Goal: Register for event/course

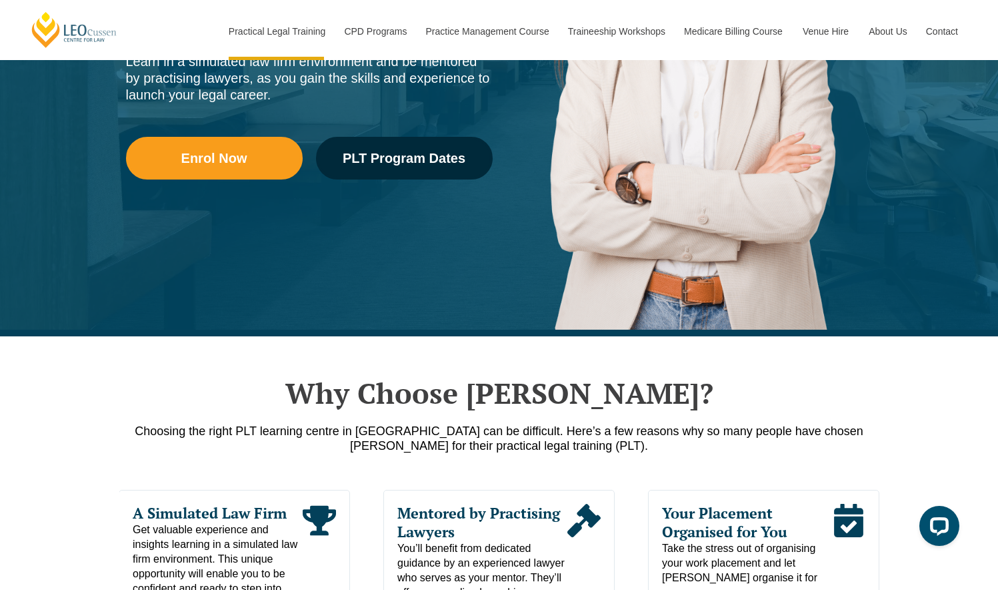
scroll to position [267, 0]
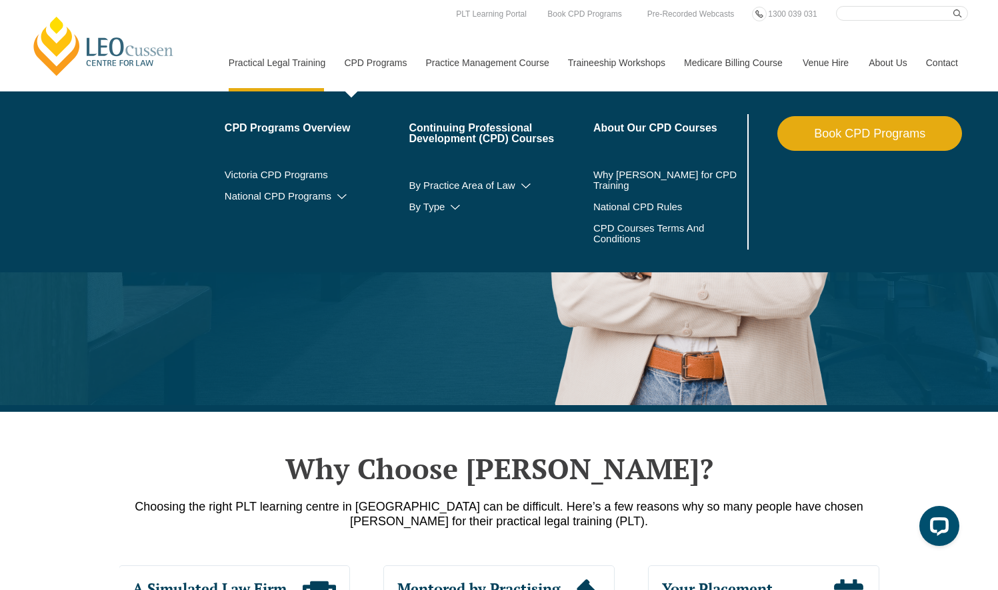
click at [377, 63] on link "CPD Programs" at bounding box center [374, 62] width 81 height 57
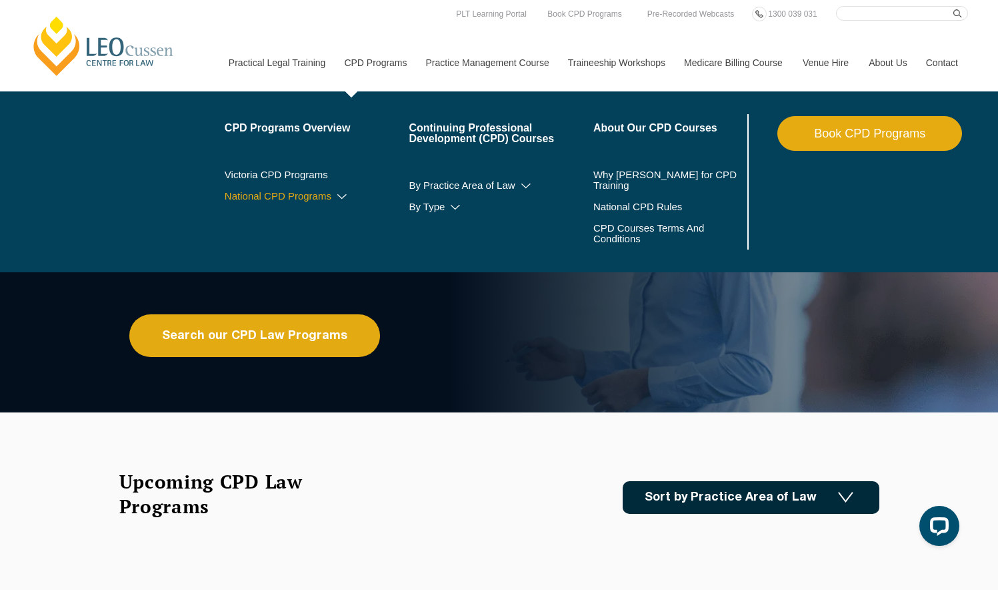
click at [299, 197] on link "National CPD Programs" at bounding box center [317, 196] width 185 height 11
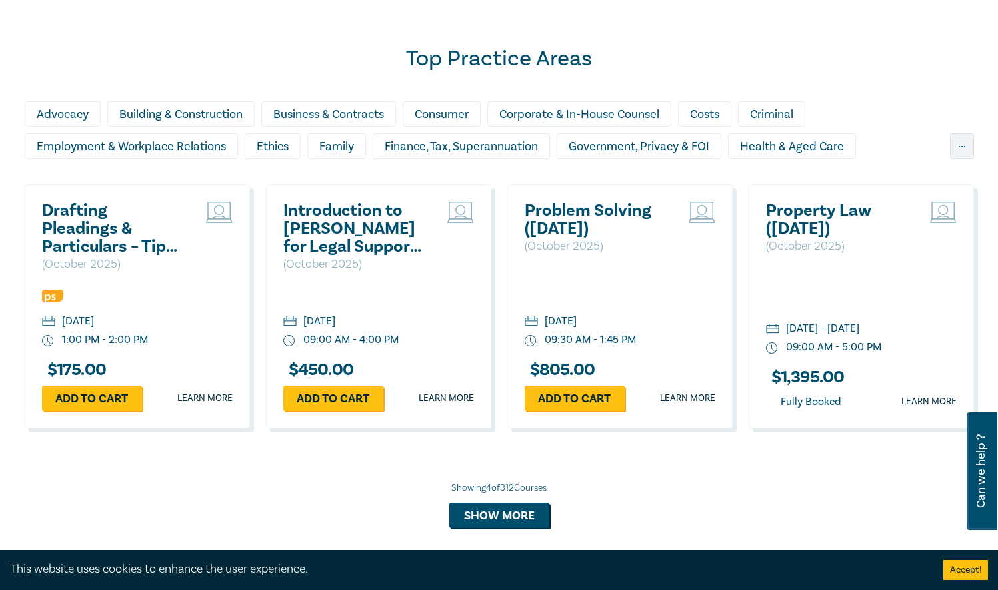
scroll to position [1134, 0]
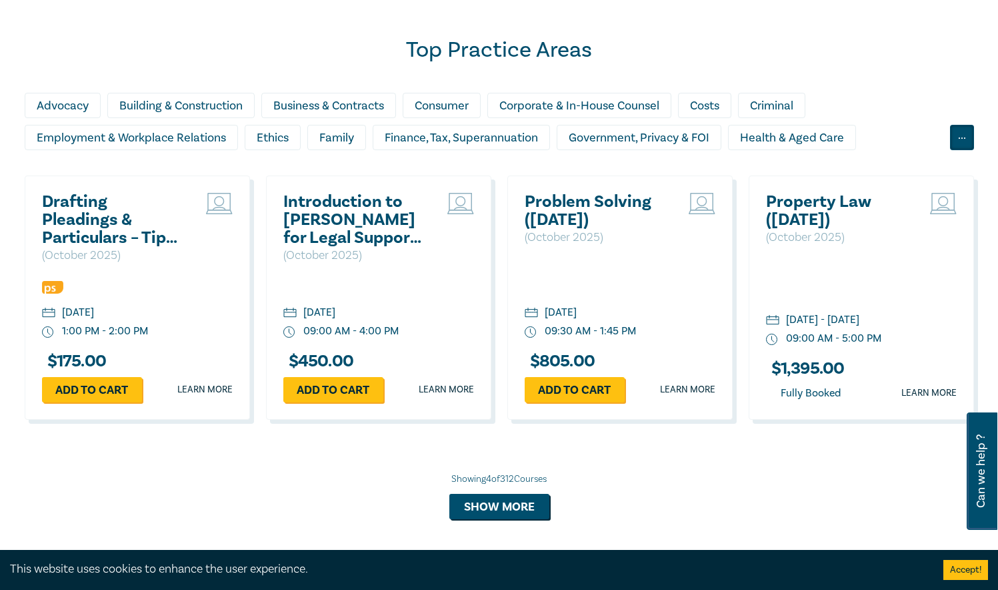
click at [965, 143] on div "..." at bounding box center [962, 137] width 24 height 25
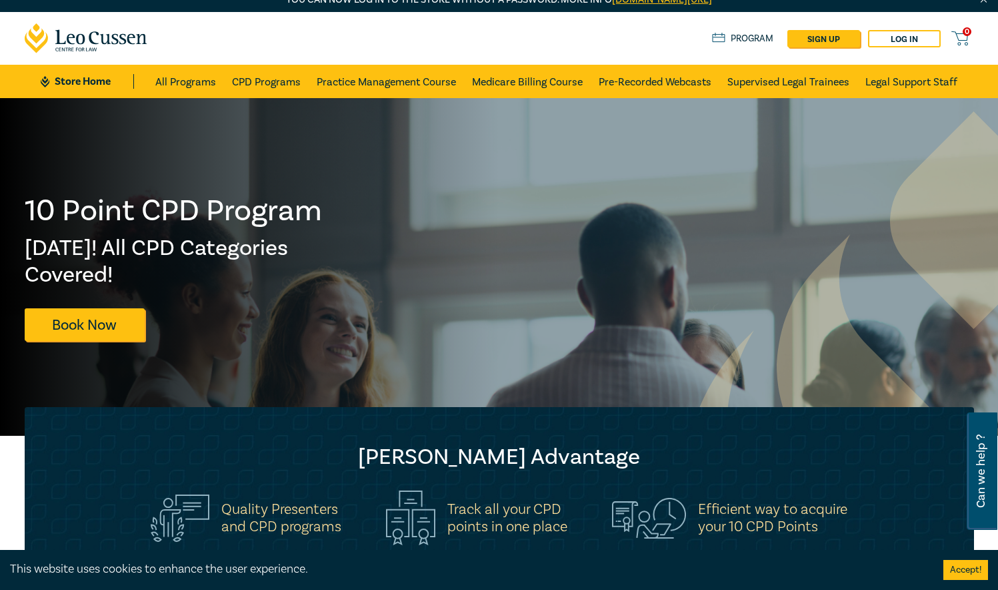
scroll to position [0, 0]
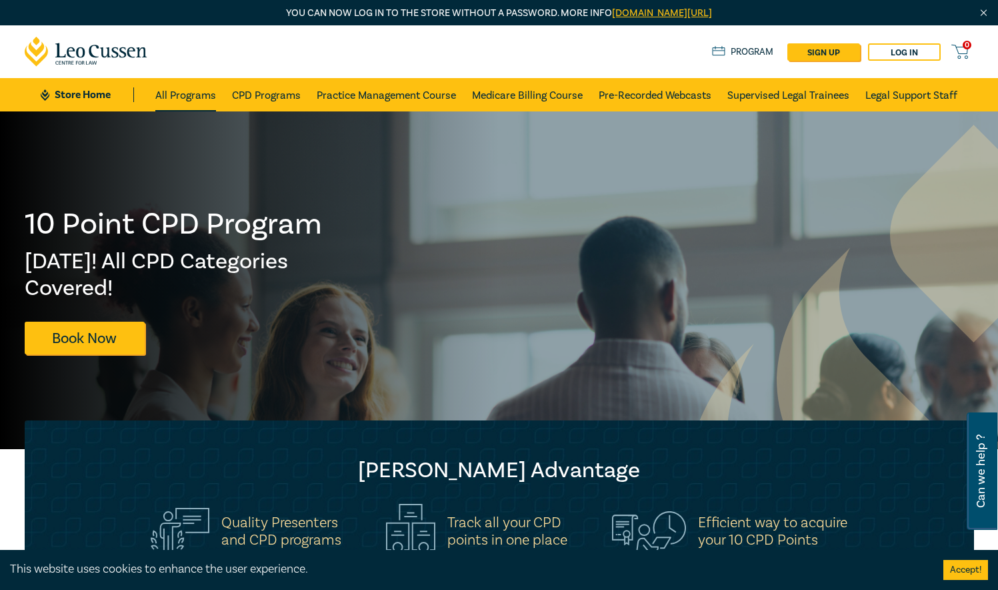
click at [195, 94] on link "All Programs" at bounding box center [185, 94] width 61 height 33
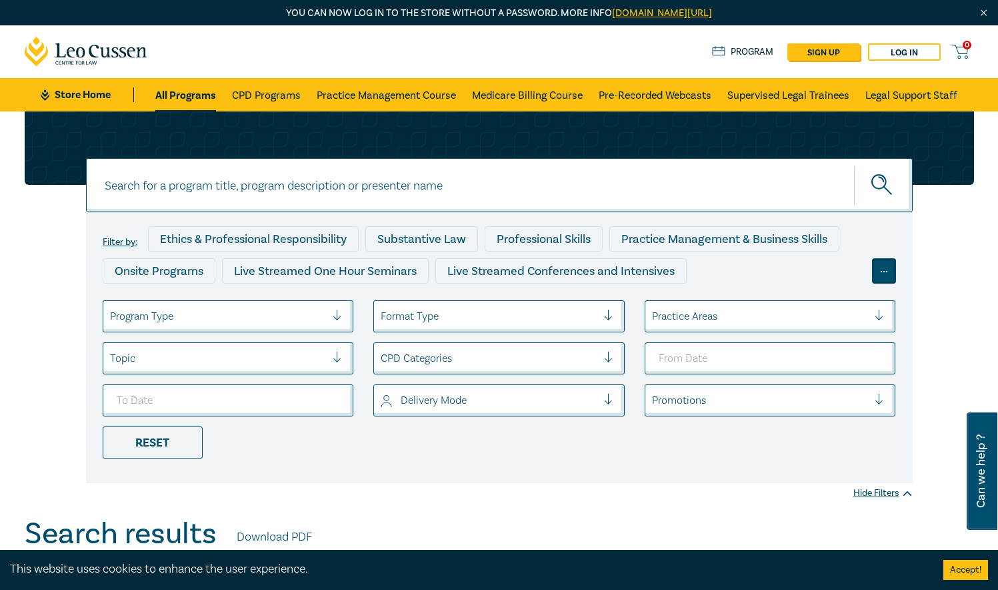
click at [887, 274] on div "..." at bounding box center [884, 270] width 24 height 25
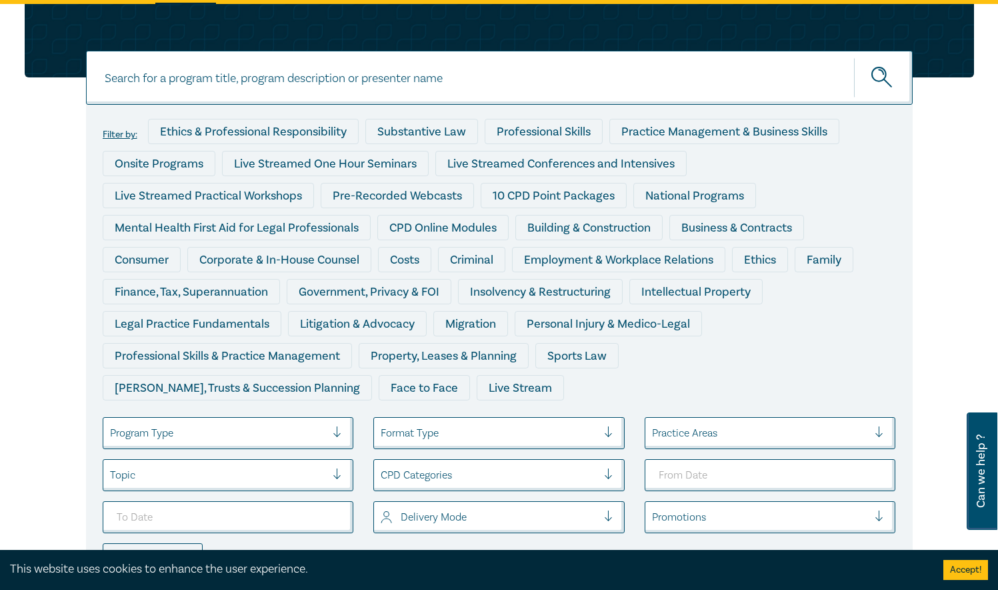
scroll to position [133, 0]
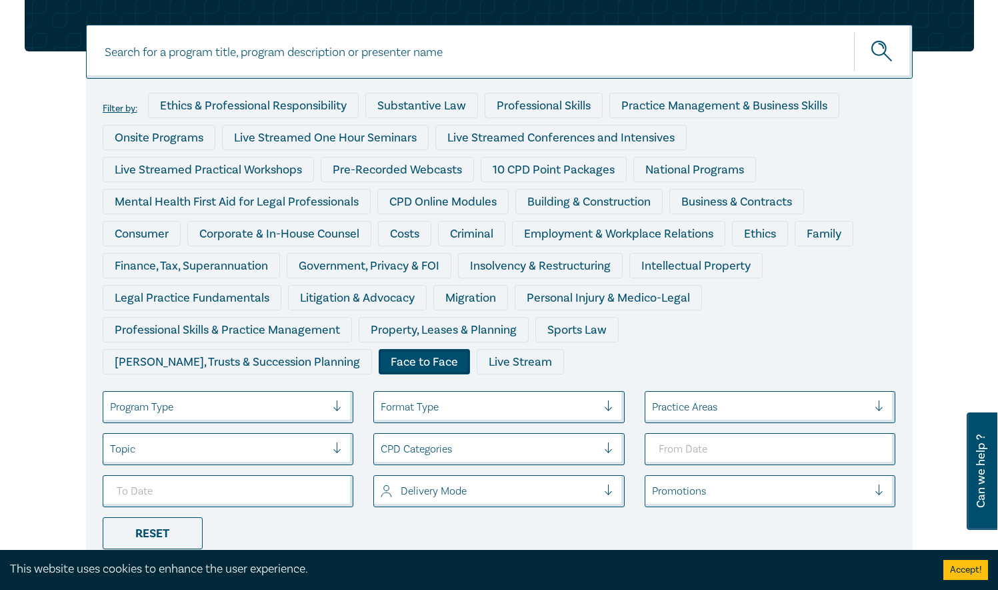
click at [379, 367] on div "Face to Face" at bounding box center [424, 361] width 91 height 25
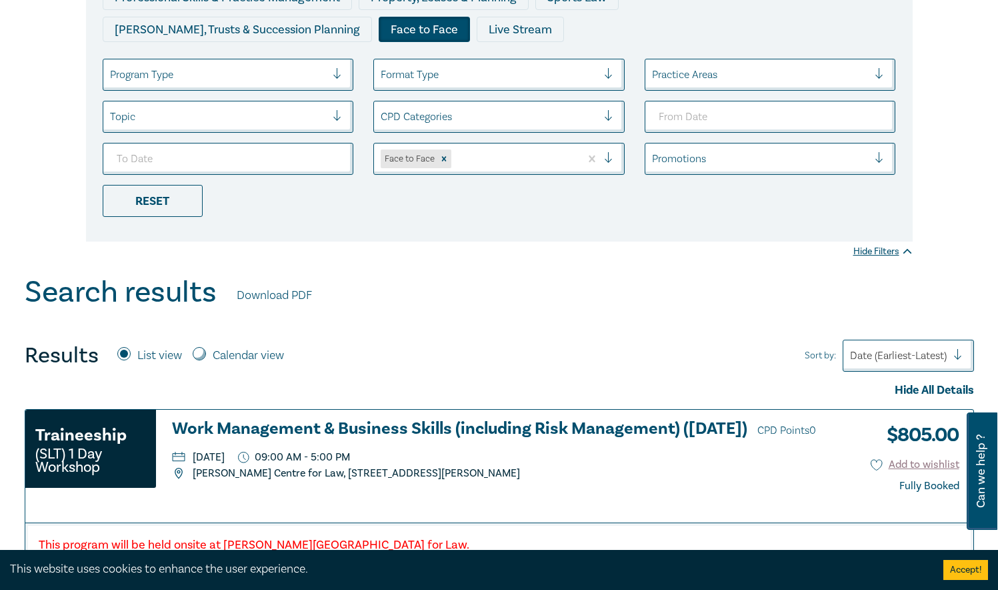
scroll to position [467, 0]
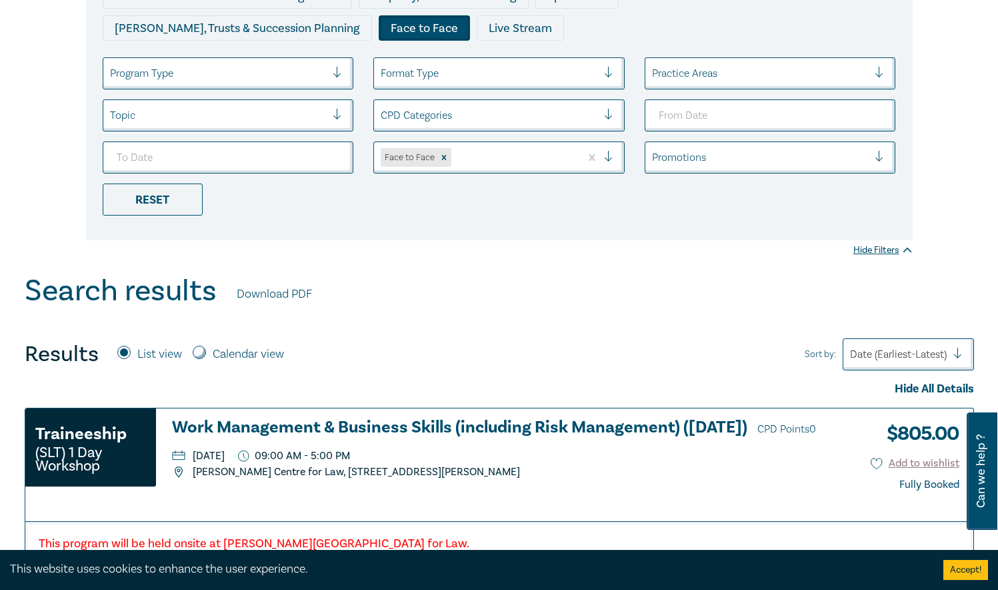
drag, startPoint x: 199, startPoint y: 351, endPoint x: 209, endPoint y: 352, distance: 10.1
click at [199, 351] on input "Calendar view" at bounding box center [199, 351] width 13 height 13
radio input "true"
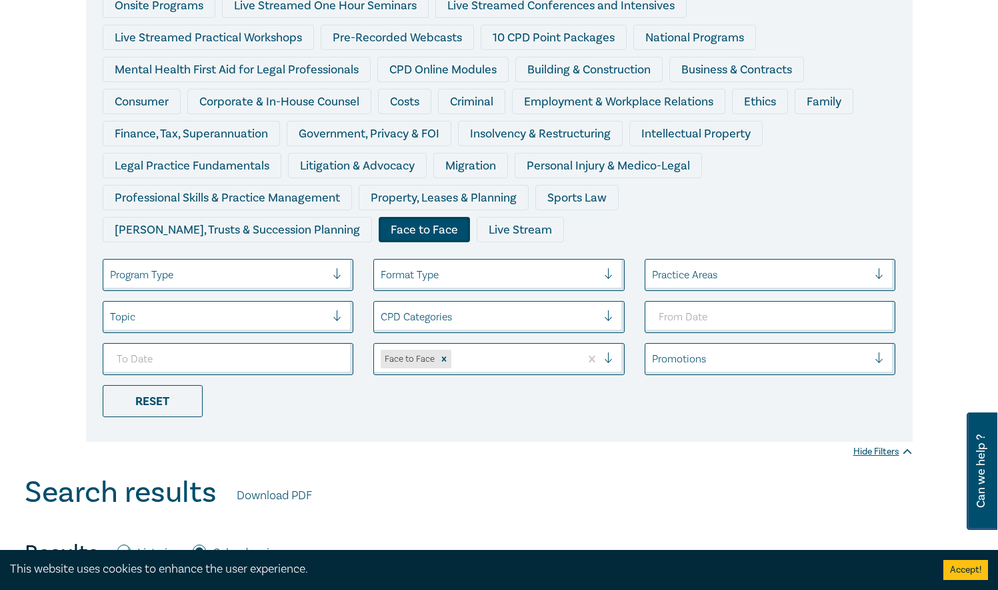
scroll to position [200, 0]
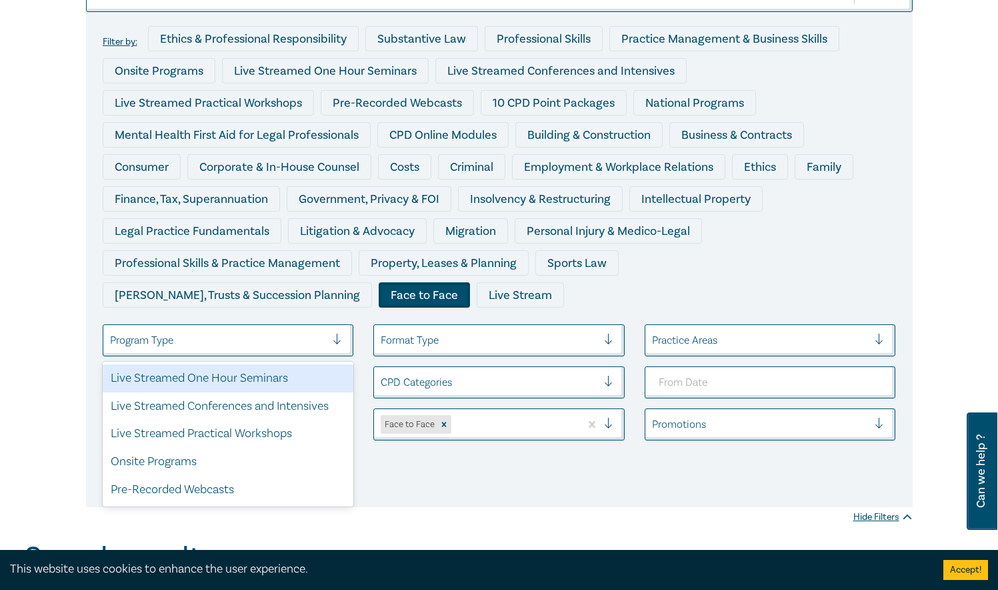
click at [333, 341] on div at bounding box center [343, 339] width 20 height 13
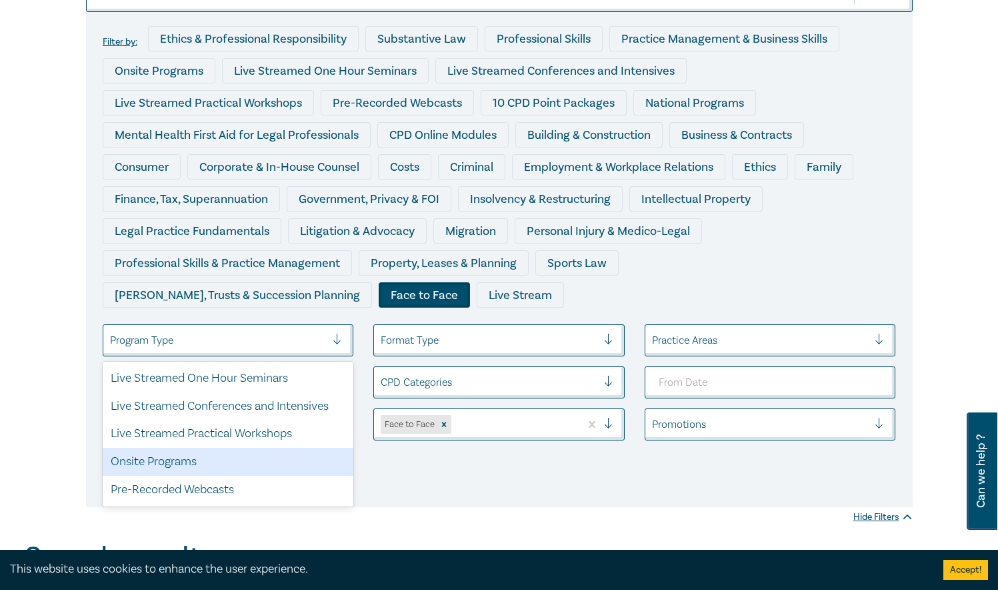
click at [173, 467] on div "Onsite Programs" at bounding box center [228, 462] width 251 height 28
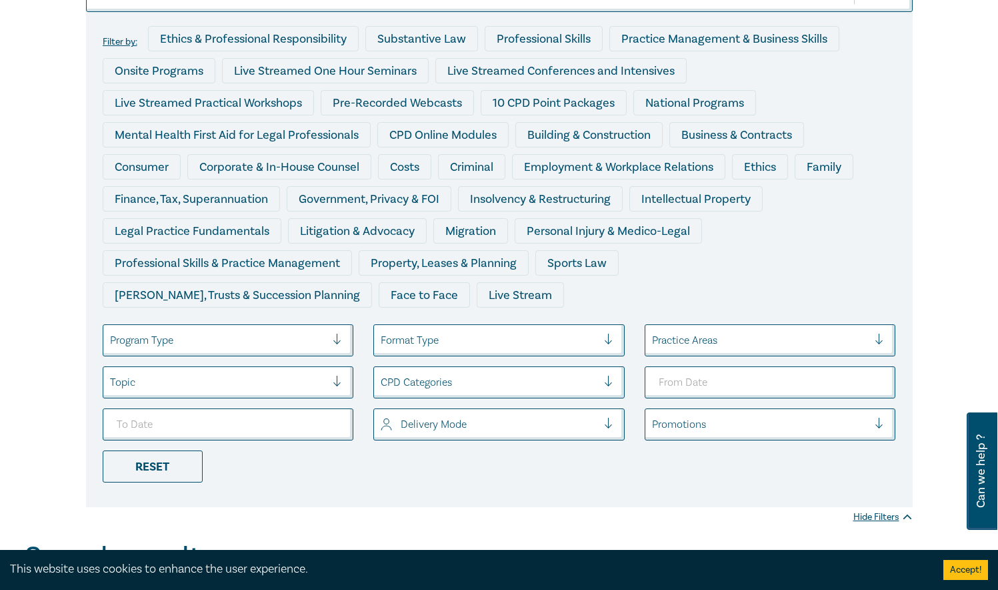
scroll to position [133, 0]
